Goal: Information Seeking & Learning: Find contact information

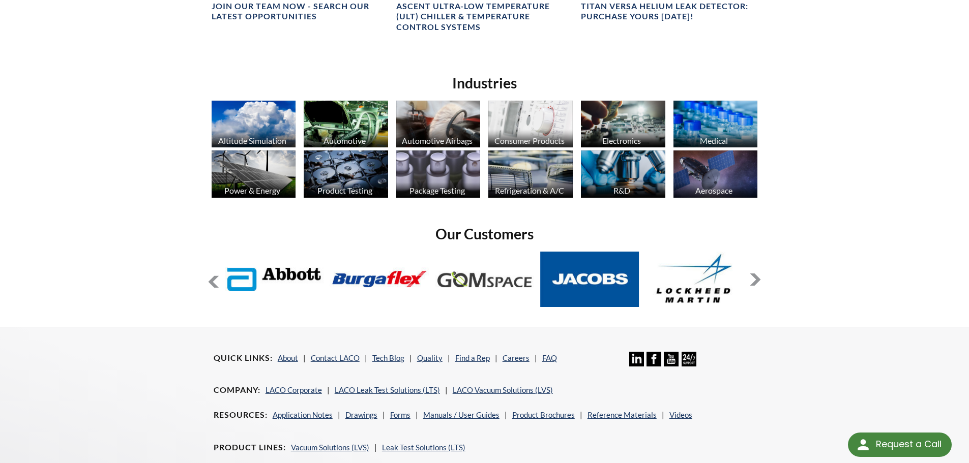
scroll to position [829, 0]
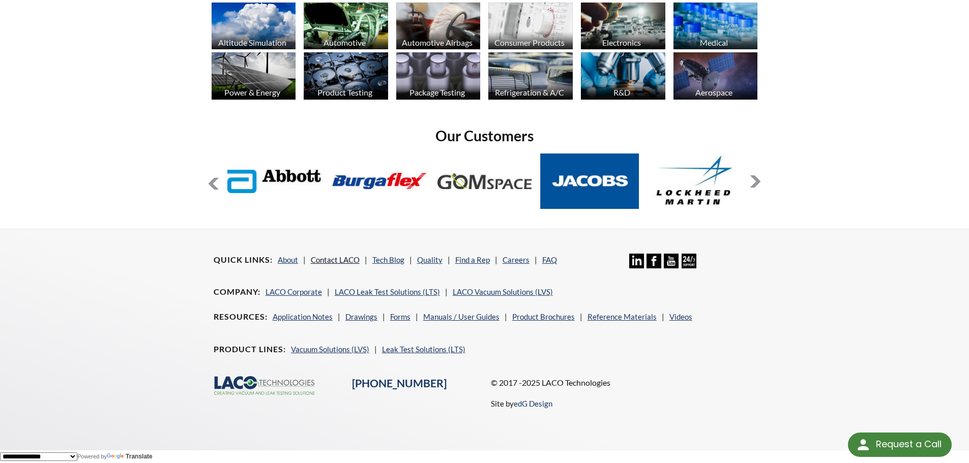
click at [347, 260] on link "Contact LACO" at bounding box center [335, 259] width 49 height 9
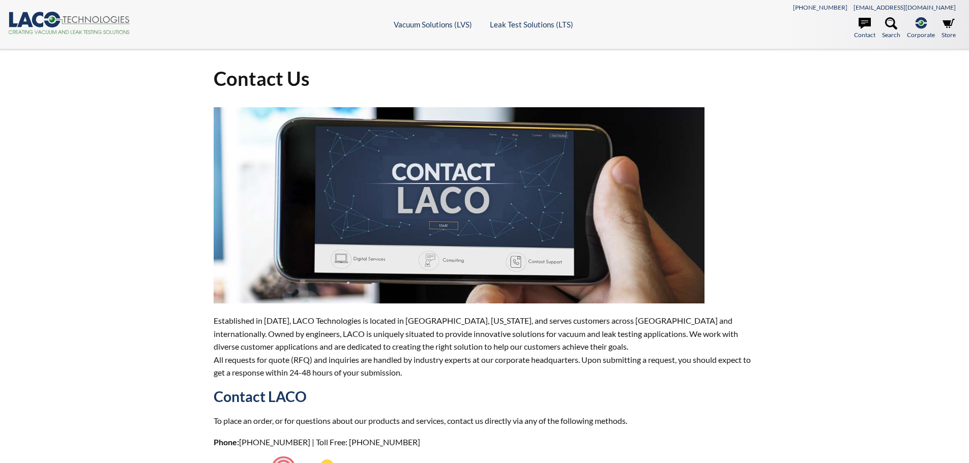
select select "Language Translate Widget"
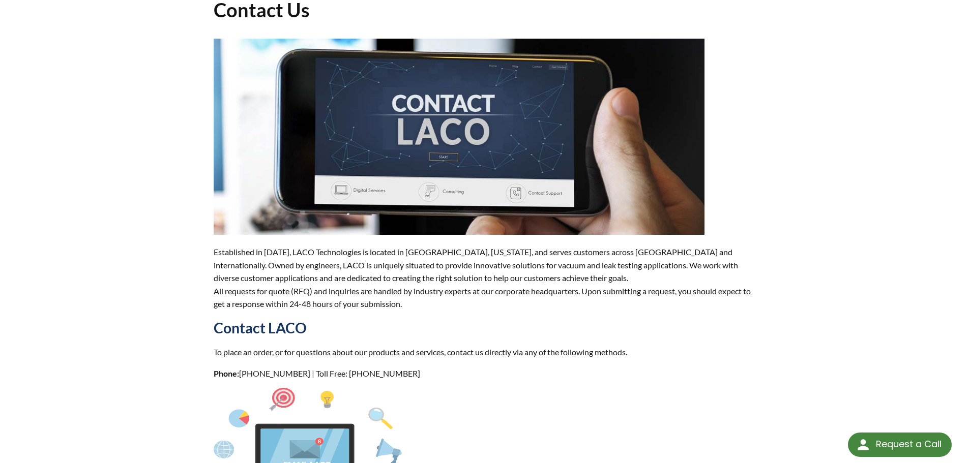
scroll to position [51, 0]
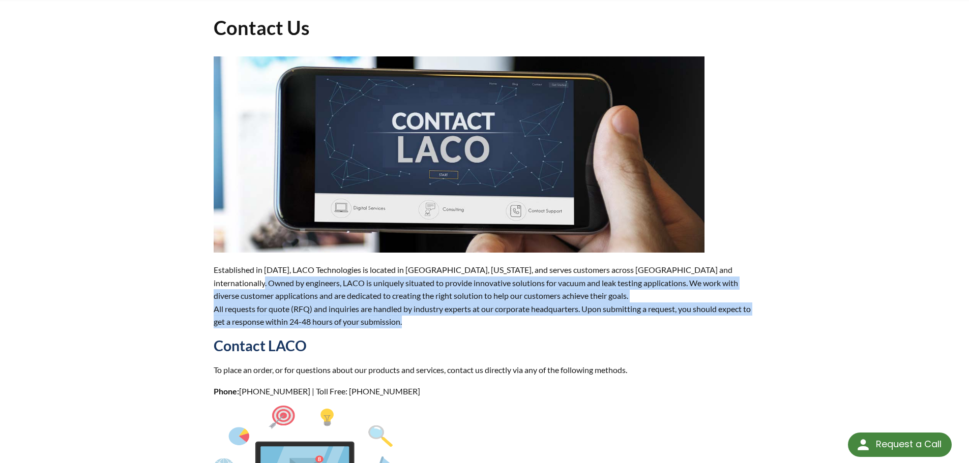
drag, startPoint x: 414, startPoint y: 324, endPoint x: 209, endPoint y: 283, distance: 208.6
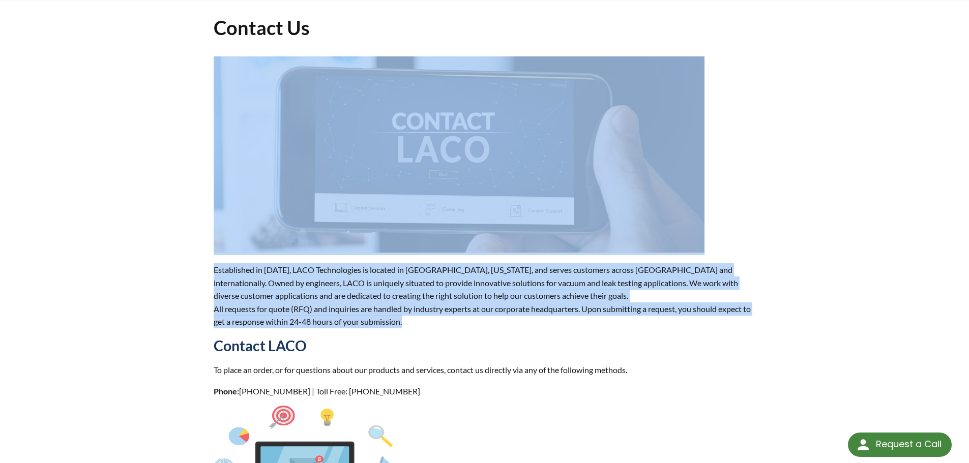
drag, startPoint x: 207, startPoint y: 271, endPoint x: 416, endPoint y: 320, distance: 214.7
click at [414, 325] on p "Established in 1975, LACO Technologies is located in Salt Lake City, Utah, and …" at bounding box center [485, 295] width 542 height 65
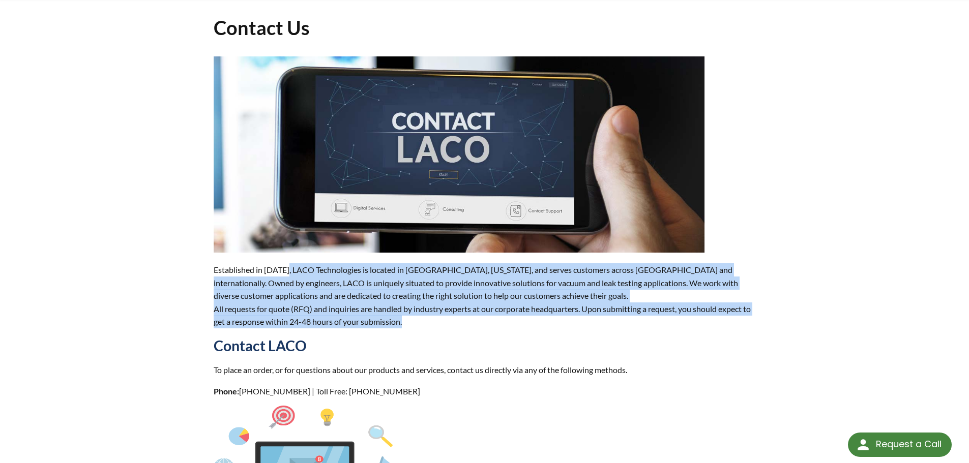
drag, startPoint x: 415, startPoint y: 324, endPoint x: 288, endPoint y: 269, distance: 138.7
click at [288, 269] on p "Established in 1975, LACO Technologies is located in Salt Lake City, Utah, and …" at bounding box center [485, 295] width 542 height 65
